Goal: Transaction & Acquisition: Book appointment/travel/reservation

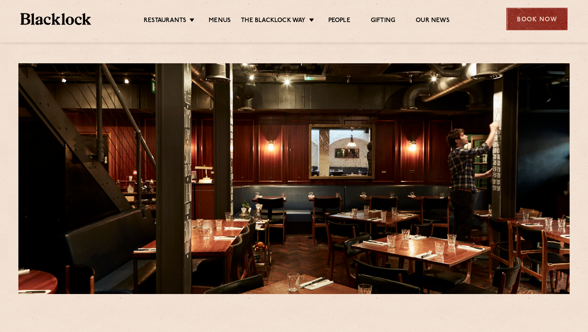
click at [520, 26] on div "Book Now" at bounding box center [537, 19] width 61 height 22
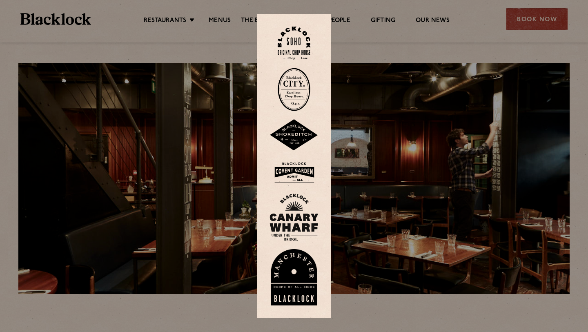
click at [292, 151] on img at bounding box center [294, 135] width 49 height 32
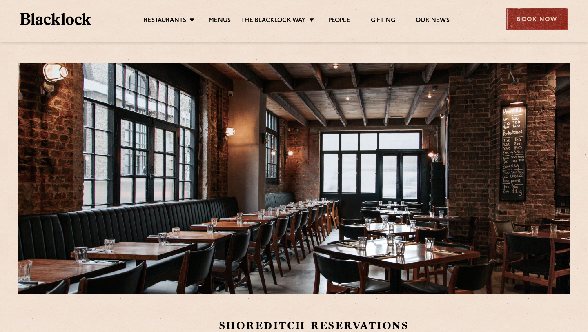
click at [511, 19] on div "Book Now" at bounding box center [537, 19] width 61 height 22
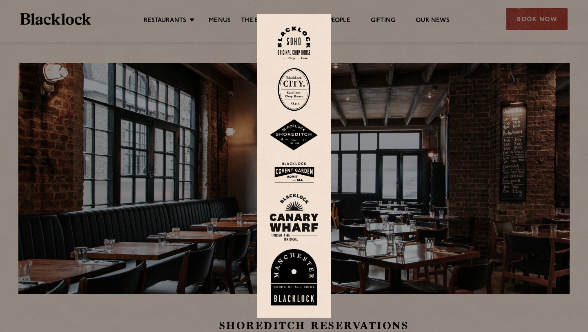
click at [392, 42] on div at bounding box center [294, 166] width 588 height 332
